Goal: Transaction & Acquisition: Purchase product/service

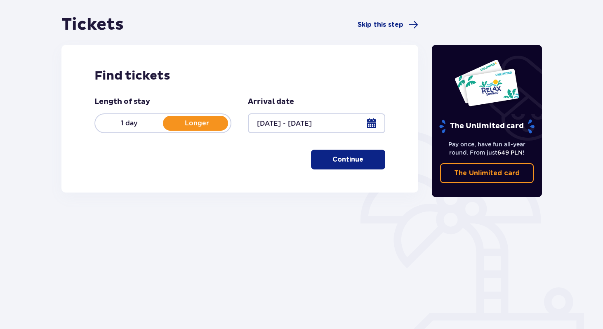
scroll to position [75, 0]
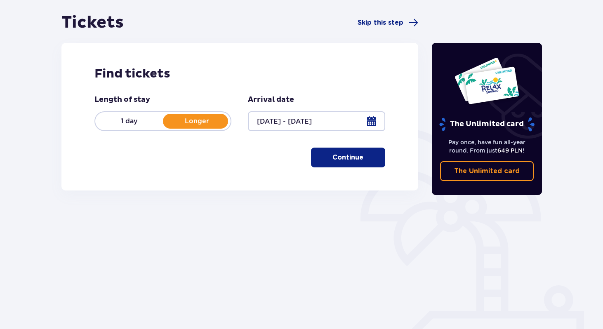
click at [343, 156] on p "Continue" at bounding box center [347, 157] width 31 height 9
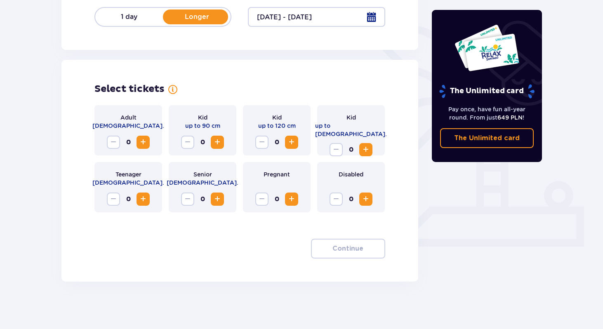
scroll to position [182, 0]
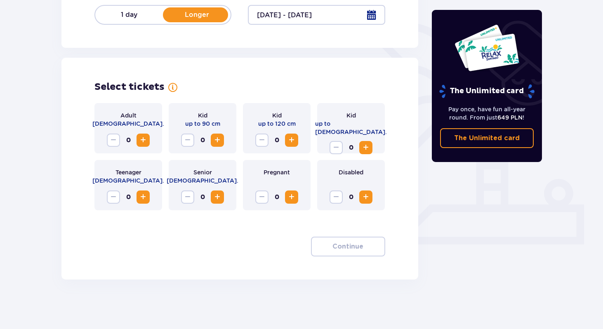
click at [145, 138] on span "Increase" at bounding box center [143, 140] width 10 height 10
click at [218, 139] on span "Increase" at bounding box center [217, 140] width 10 height 10
click at [296, 141] on span "Increase" at bounding box center [292, 140] width 10 height 10
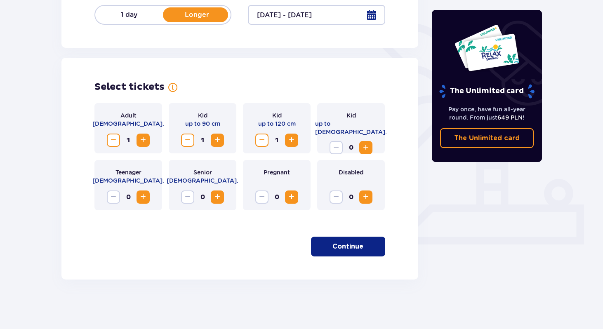
click at [332, 246] on p "Continue" at bounding box center [347, 246] width 31 height 9
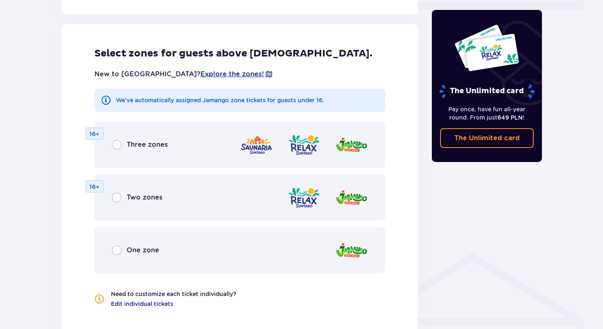
scroll to position [422, 0]
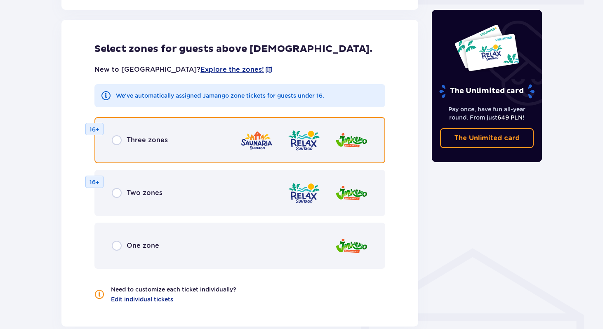
click at [120, 142] on input "radio" at bounding box center [117, 140] width 10 height 10
radio input "true"
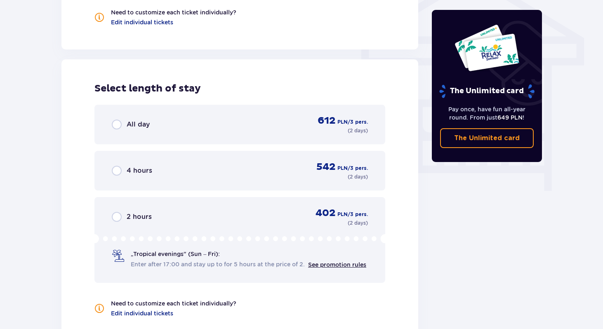
scroll to position [738, 0]
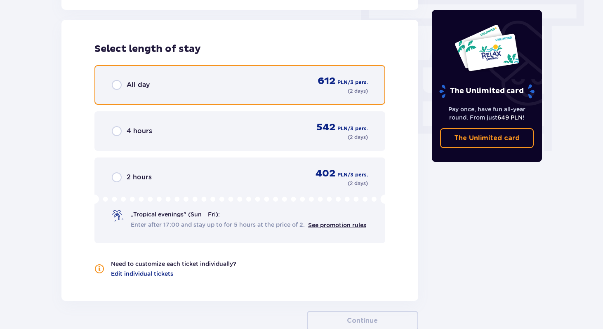
click at [120, 83] on input "radio" at bounding box center [117, 85] width 10 height 10
radio input "true"
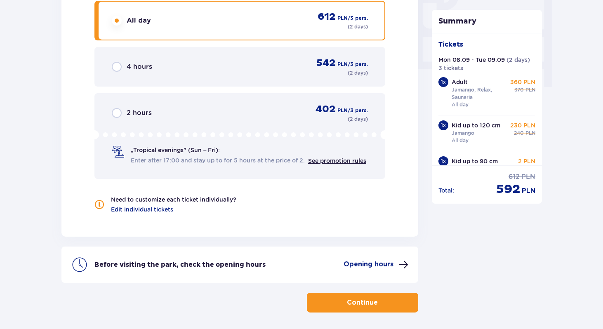
scroll to position [836, 0]
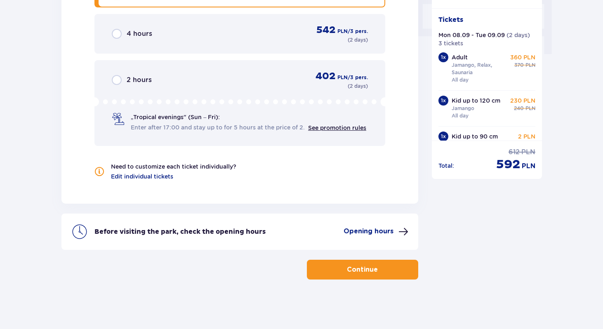
click at [348, 271] on p "Continue" at bounding box center [362, 269] width 31 height 9
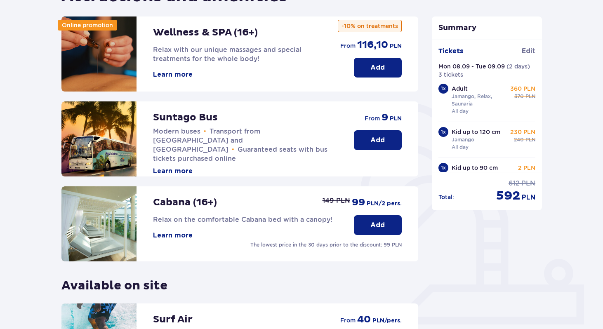
scroll to position [89, 0]
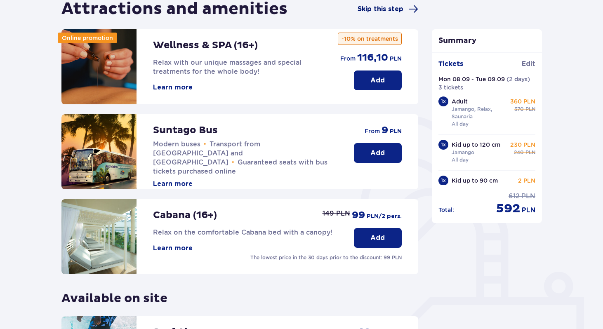
click at [382, 13] on span "Skip this step" at bounding box center [388, 9] width 61 height 10
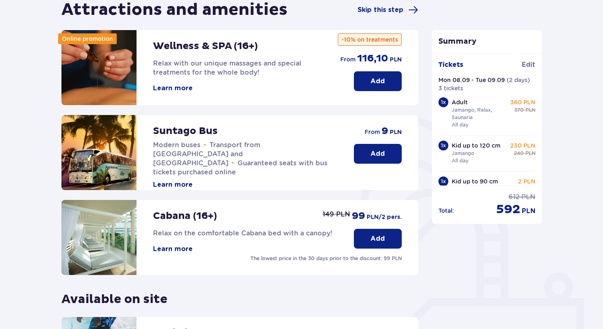
scroll to position [89, 0]
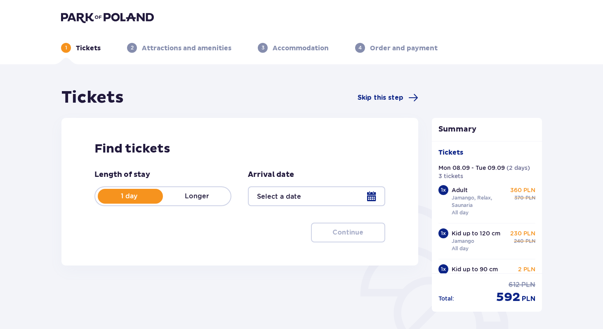
type input "08.09.25 - 09.09.25"
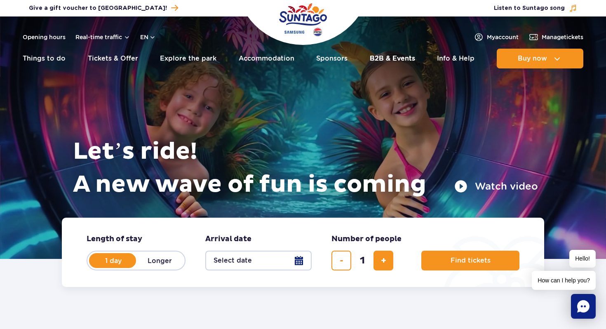
click at [379, 64] on link "B2B & Events" at bounding box center [392, 59] width 45 height 20
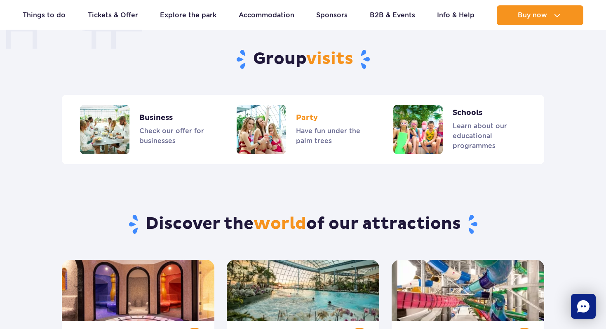
scroll to position [673, 0]
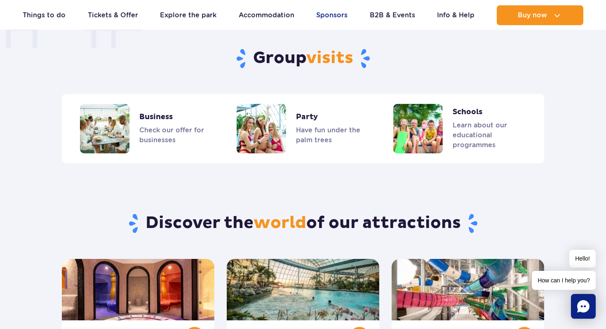
click at [333, 9] on link "Sponsors" at bounding box center [331, 15] width 31 height 20
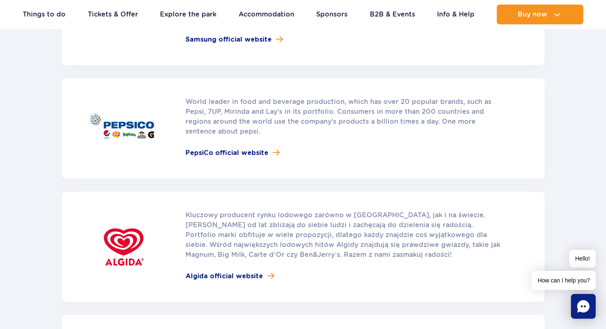
scroll to position [216, 0]
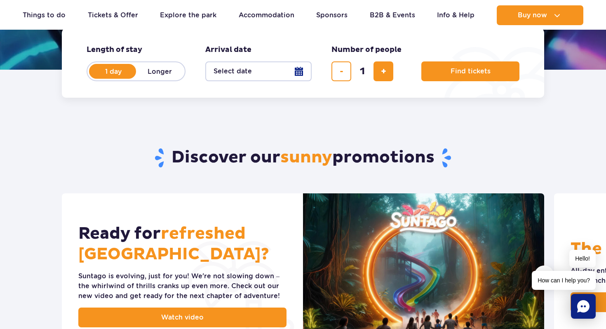
scroll to position [48, 0]
